Goal: Check status: Check status

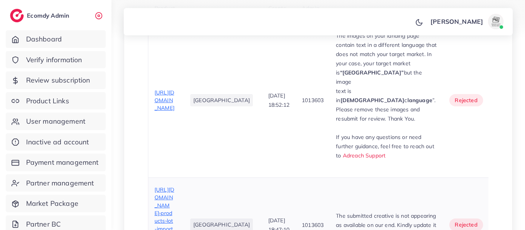
scroll to position [334, 0]
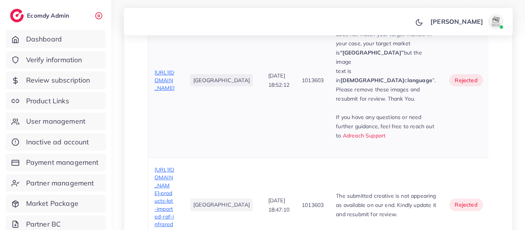
click at [172, 92] on span "[URL][DOMAIN_NAME]" at bounding box center [164, 80] width 20 height 23
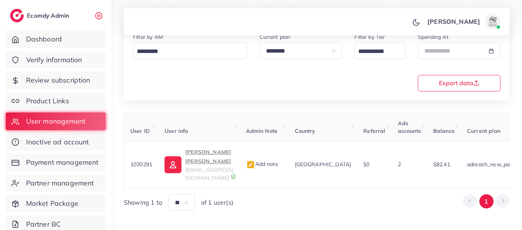
scroll to position [138, 0]
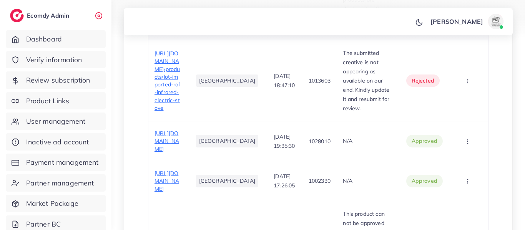
scroll to position [428, 0]
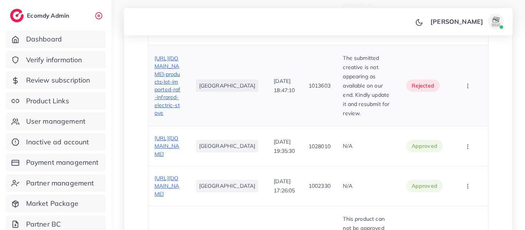
click at [164, 76] on span "[URL][DOMAIN_NAME]›products›lot-imported-raf-infrared-electric-stove" at bounding box center [167, 85] width 26 height 61
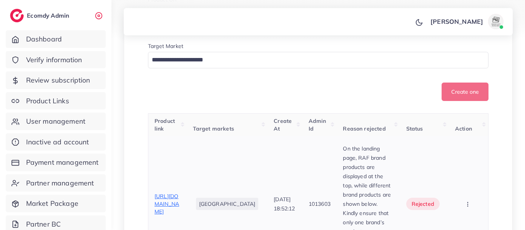
scroll to position [218, 0]
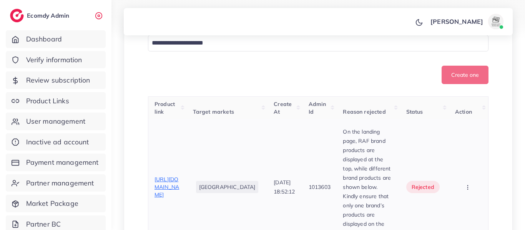
click at [181, 176] on div "[URL][DOMAIN_NAME]" at bounding box center [167, 187] width 26 height 23
click at [171, 186] on span "[URL][DOMAIN_NAME]" at bounding box center [166, 187] width 25 height 23
click at [169, 185] on div "[URL][DOMAIN_NAME]" at bounding box center [167, 187] width 26 height 23
click at [168, 176] on span "[URL][DOMAIN_NAME]" at bounding box center [166, 187] width 25 height 23
